Goal: Task Accomplishment & Management: Complete application form

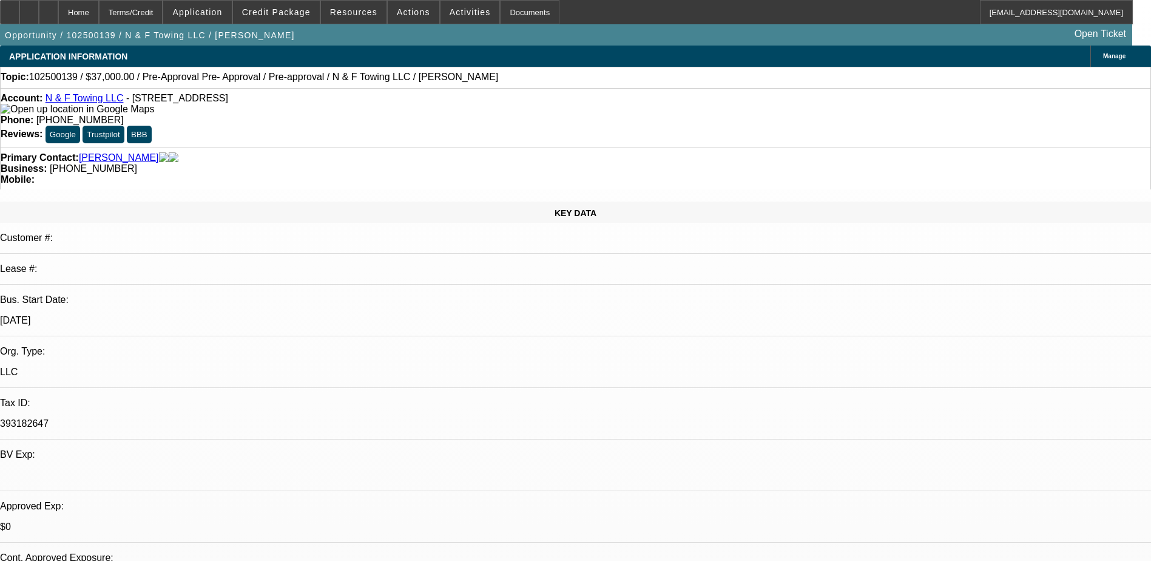
select select "0"
select select "2"
select select "0"
select select "6"
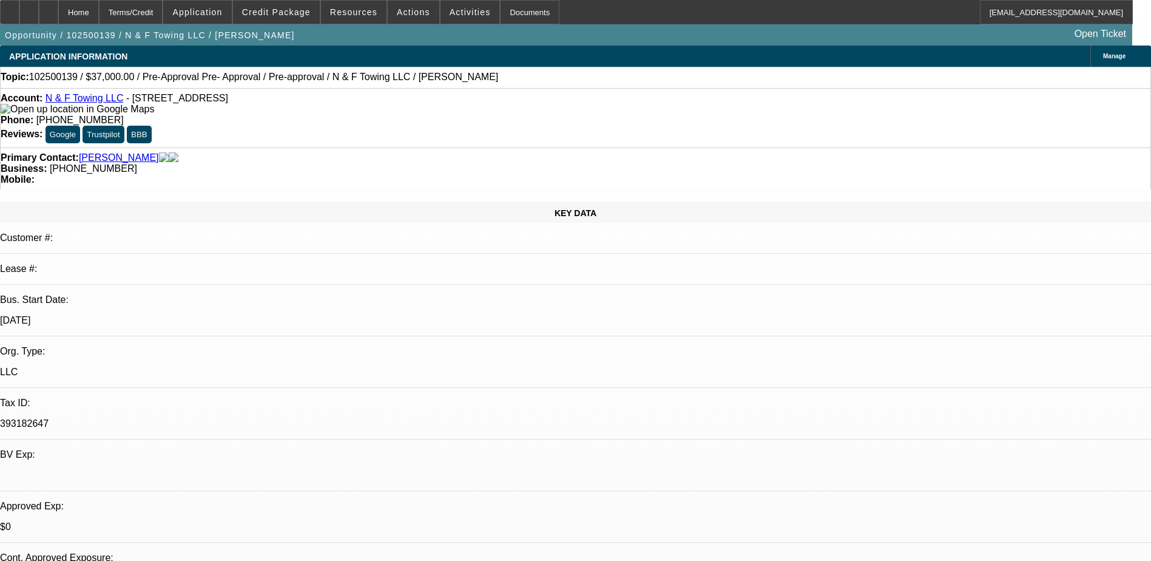
select select "0"
select select "2"
select select "0.1"
select select "4"
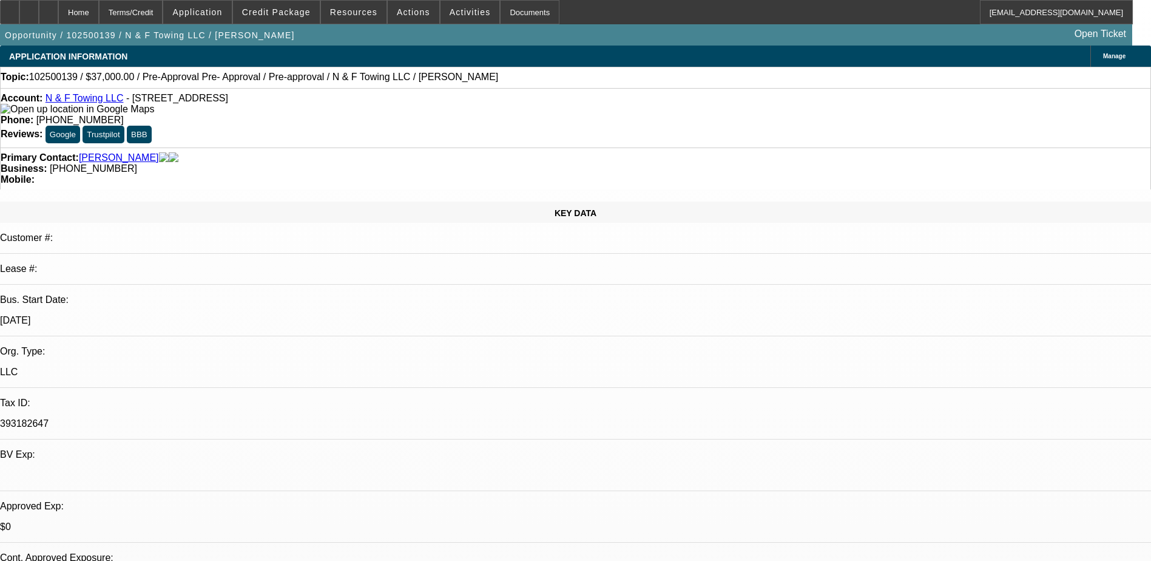
select select "0"
select select "2"
select select "0.1"
select select "4"
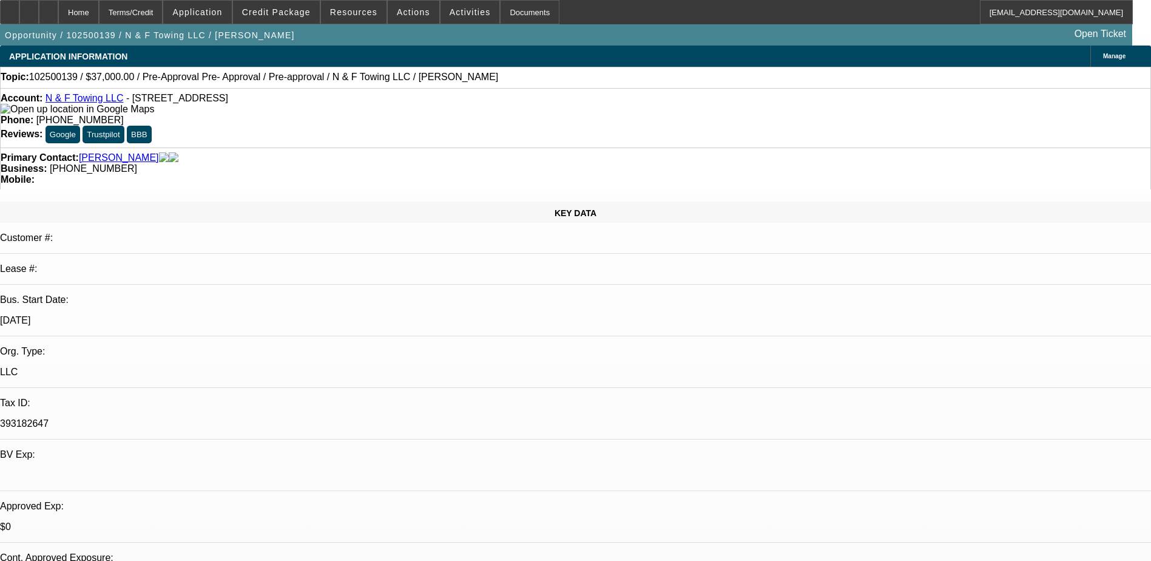
select select "0"
select select "2"
select select "0.1"
select select "4"
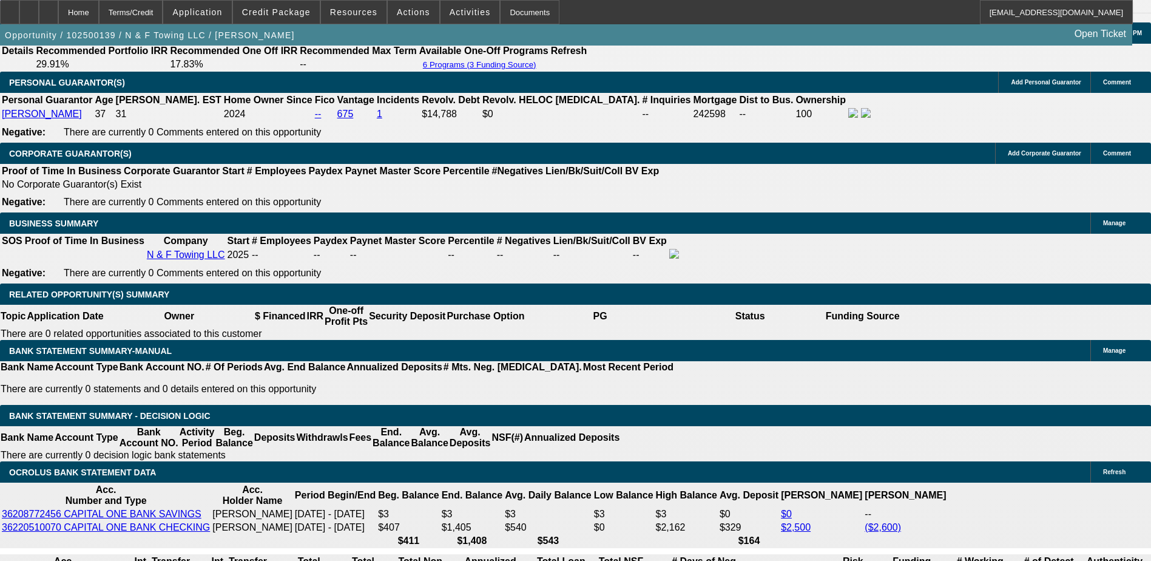
scroll to position [1759, 0]
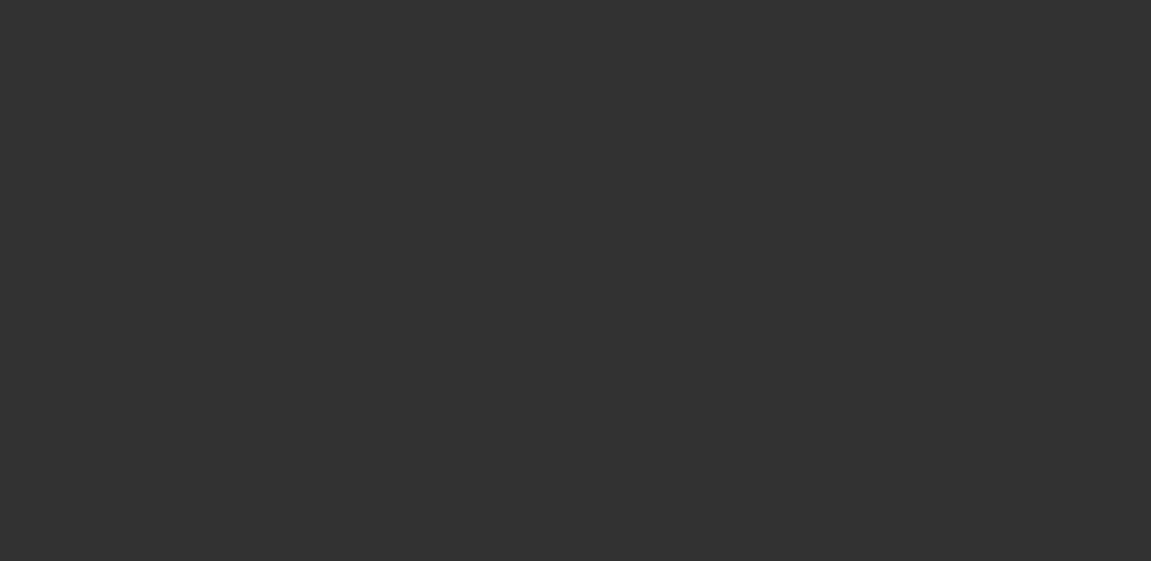
select select "0"
select select "2"
select select "0"
select select "6"
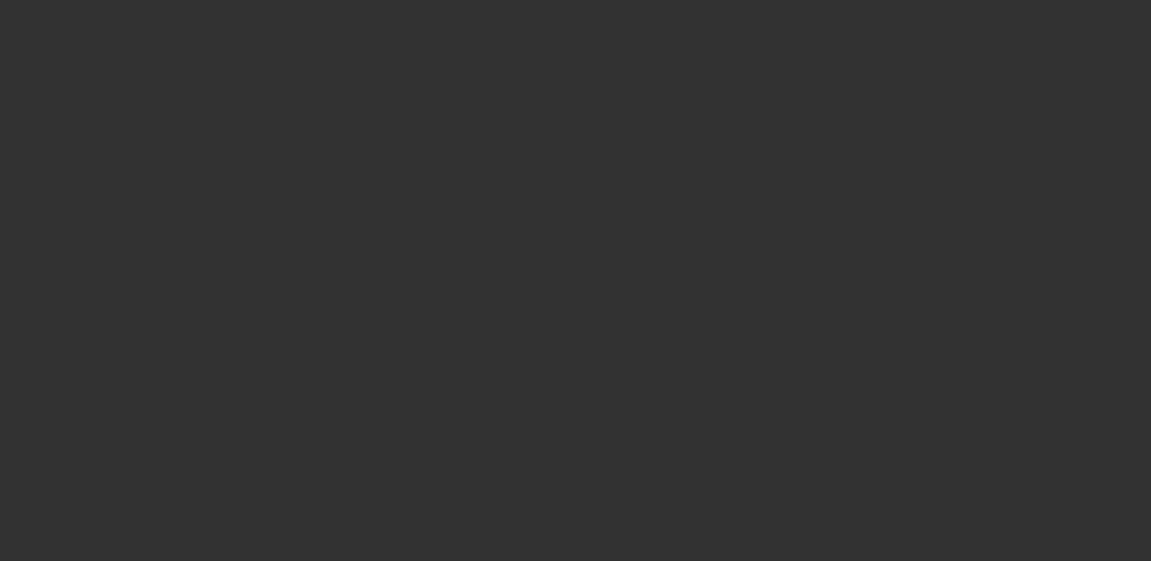
select select "0"
select select "6"
select select "0"
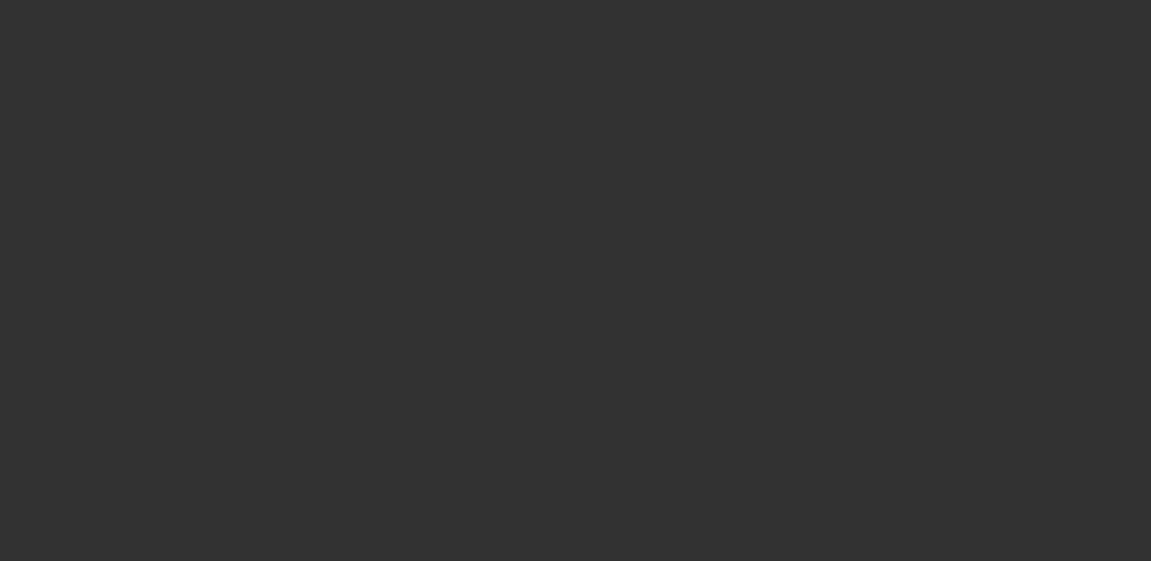
select select "0"
select select "2"
select select "0"
select select "6"
select select "0"
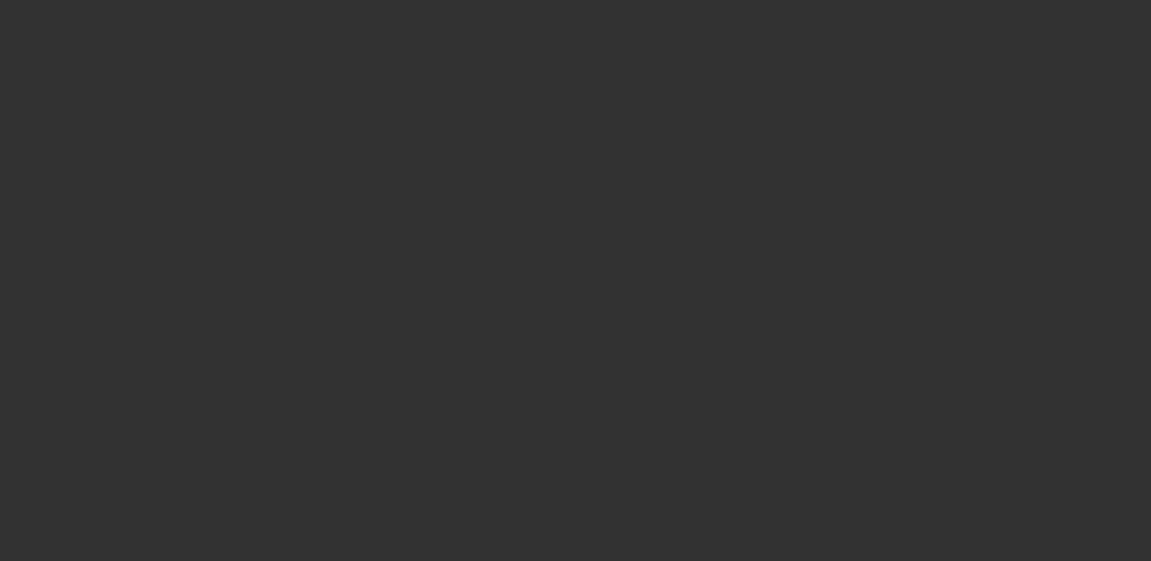
select select "0"
select select "6"
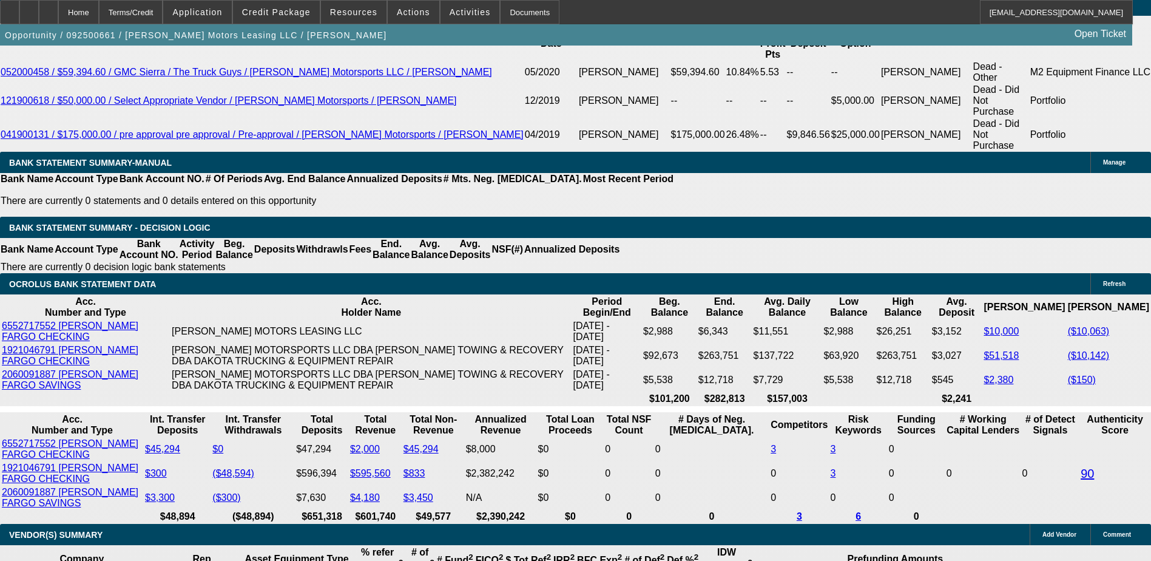
scroll to position [2366, 0]
